Goal: Information Seeking & Learning: Learn about a topic

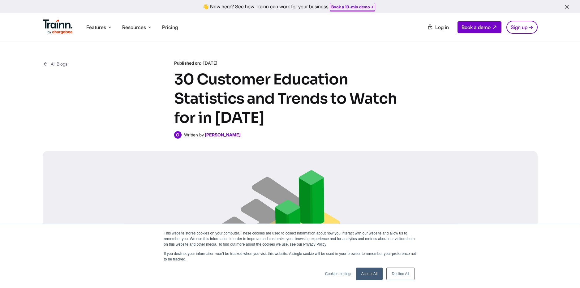
click at [371, 275] on link "Accept All" at bounding box center [369, 273] width 27 height 12
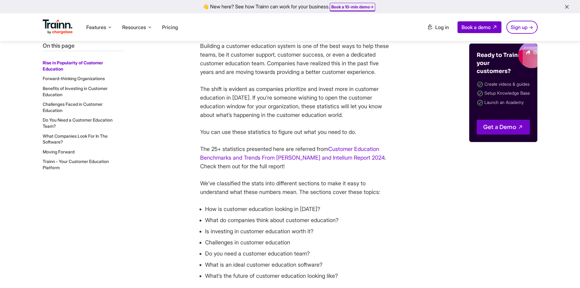
scroll to position [287, 0]
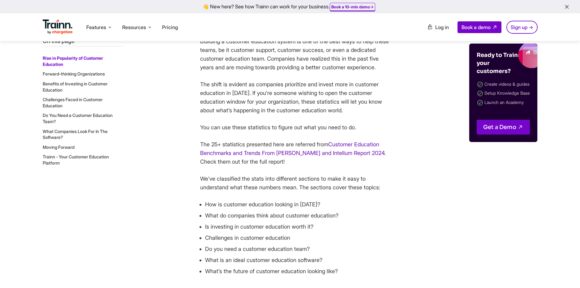
click at [338, 156] on link "Customer Education Benchmarks and Trends From [PERSON_NAME] and Intellum Report…" at bounding box center [292, 148] width 184 height 15
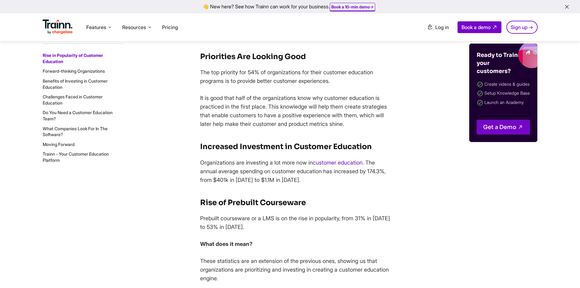
scroll to position [1309, 0]
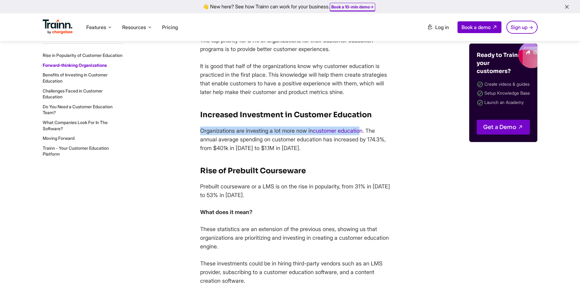
drag, startPoint x: 198, startPoint y: 147, endPoint x: 363, endPoint y: 150, distance: 164.5
click at [363, 150] on p "Organizations are investing a lot more now in customer education . The annual a…" at bounding box center [296, 139] width 192 height 26
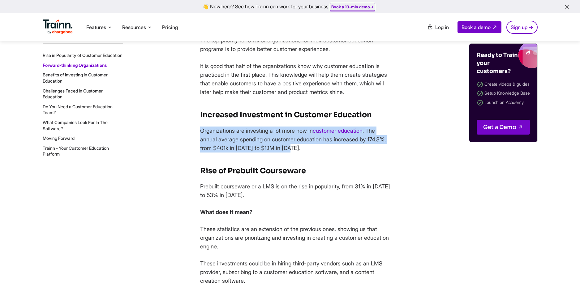
drag, startPoint x: 199, startPoint y: 147, endPoint x: 316, endPoint y: 166, distance: 118.9
click at [316, 152] on p "Organizations are investing a lot more now in customer education . The annual a…" at bounding box center [296, 139] width 192 height 26
copy p "Organizations are investing a lot more now in customer education . The annual a…"
click at [333, 152] on p "Organizations are investing a lot more now in customer education . The annual a…" at bounding box center [296, 139] width 192 height 26
drag, startPoint x: 199, startPoint y: 147, endPoint x: 314, endPoint y: 167, distance: 116.9
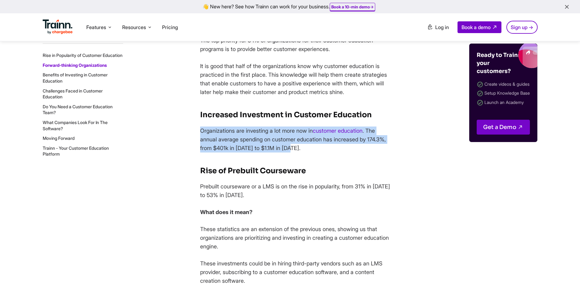
click at [314, 152] on p "Organizations are investing a lot more now in customer education . The annual a…" at bounding box center [296, 139] width 192 height 26
copy p "Organizations are investing a lot more now in customer education . The annual a…"
